Goal: Task Accomplishment & Management: Use online tool/utility

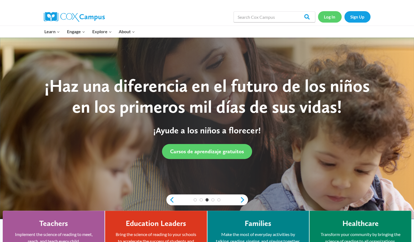
click at [327, 13] on link "Log In" at bounding box center [330, 16] width 24 height 11
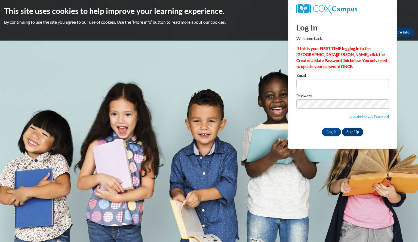
click at [314, 69] on p "If this is your FIRST TIME logging in to the [GEOGRAPHIC_DATA][PERSON_NAME], cl…" at bounding box center [343, 58] width 93 height 24
type input "weisschelsea@aasd.k12.wi.us"
click at [319, 77] on label "Email" at bounding box center [343, 76] width 93 height 5
click at [319, 79] on input "weisschelsea@aasd.k12.wi.us" at bounding box center [343, 83] width 93 height 9
click at [331, 133] on input "Log In" at bounding box center [331, 132] width 19 height 9
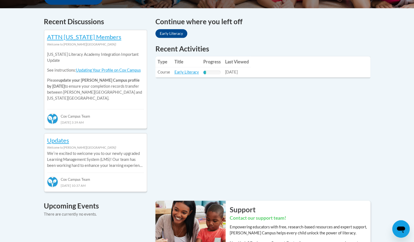
scroll to position [223, 0]
click at [189, 72] on link "Early Literacy" at bounding box center [187, 72] width 25 height 5
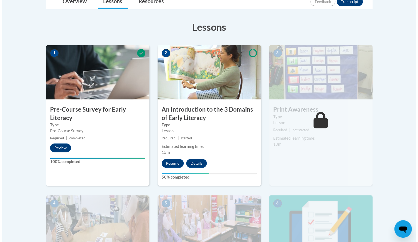
scroll to position [138, 0]
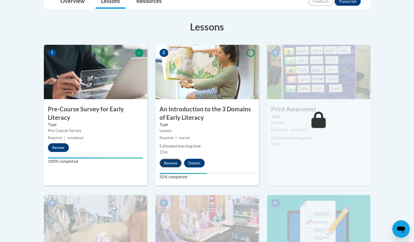
click at [174, 163] on button "Resume" at bounding box center [171, 163] width 22 height 9
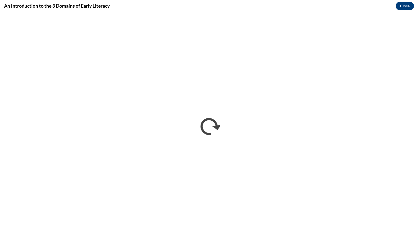
scroll to position [0, 0]
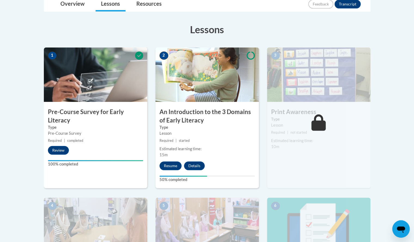
scroll to position [135, 0]
